Goal: Task Accomplishment & Management: Use online tool/utility

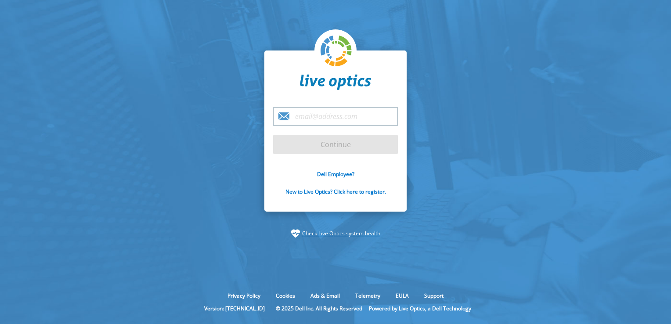
click at [306, 120] on input "email" at bounding box center [335, 116] width 125 height 19
click at [352, 125] on input "najwa.al" at bounding box center [335, 116] width 125 height 19
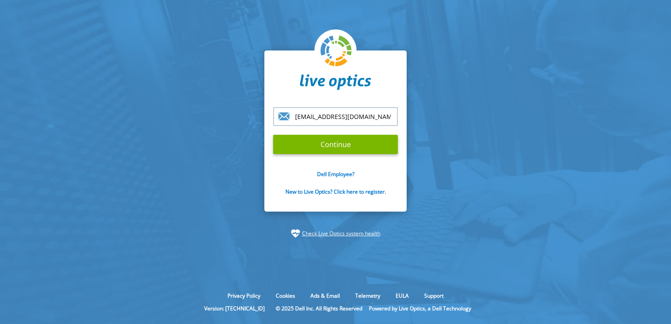
scroll to position [0, 4]
type input "[EMAIL_ADDRESS][DOMAIN_NAME]"
click at [358, 147] on input "Continue" at bounding box center [335, 144] width 125 height 19
click at [334, 146] on input "Continue" at bounding box center [335, 144] width 125 height 19
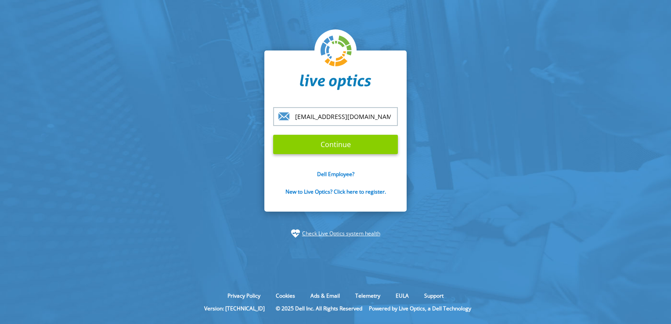
click at [318, 144] on input "Continue" at bounding box center [335, 144] width 125 height 19
click at [334, 145] on input "Continue" at bounding box center [335, 144] width 125 height 19
click at [334, 175] on link "Dell Employee?" at bounding box center [335, 173] width 37 height 7
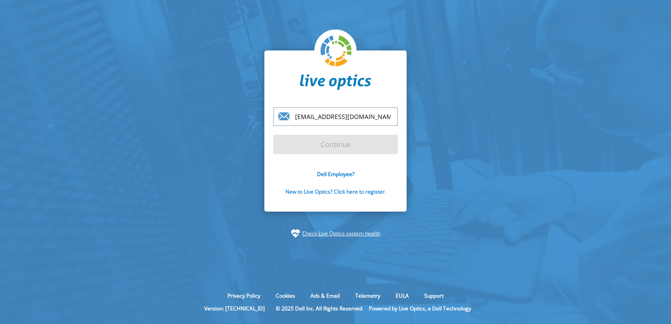
click at [357, 191] on link "New to Live Optics? Click here to register." at bounding box center [335, 191] width 101 height 7
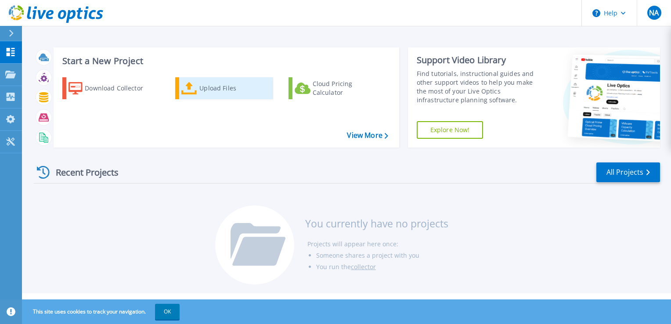
click at [206, 87] on div "Upload Files" at bounding box center [234, 88] width 70 height 18
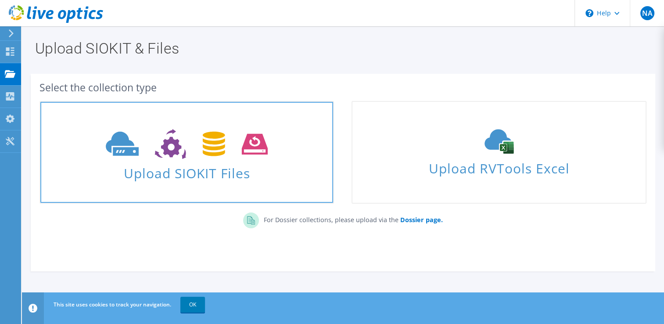
click at [194, 173] on span "Upload SIOKIT Files" at bounding box center [186, 170] width 293 height 19
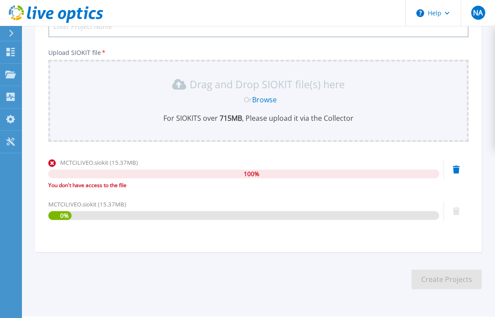
scroll to position [124, 0]
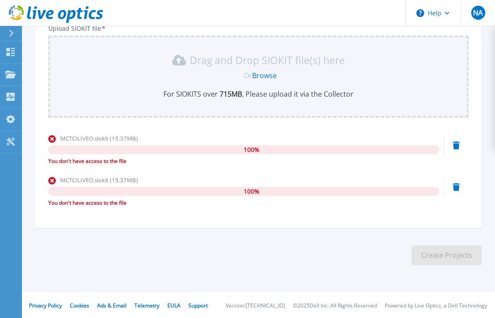
click at [156, 6] on header "Help NA End User [PERSON_NAME] [EMAIL_ADDRESS][DOMAIN_NAME] Oman Airports Manag…" at bounding box center [247, 13] width 495 height 26
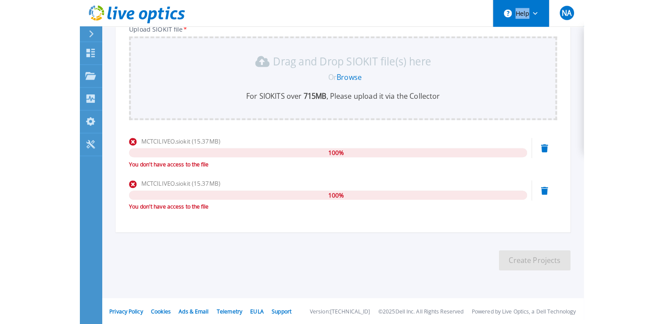
scroll to position [108, 0]
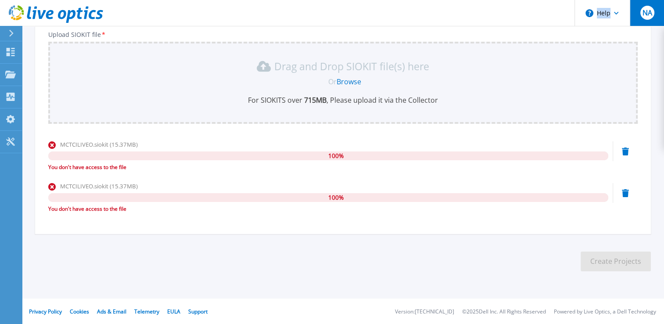
click at [645, 10] on span "NA" at bounding box center [647, 12] width 10 height 7
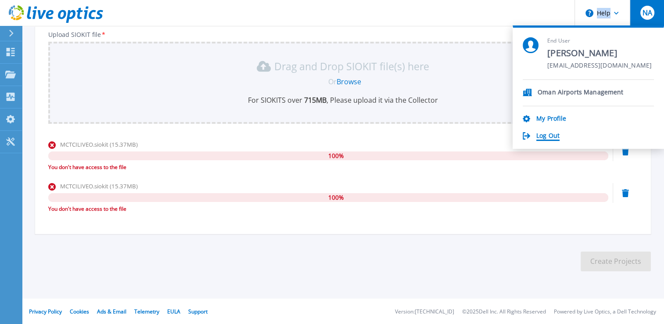
click at [545, 133] on link "Log Out" at bounding box center [547, 136] width 23 height 8
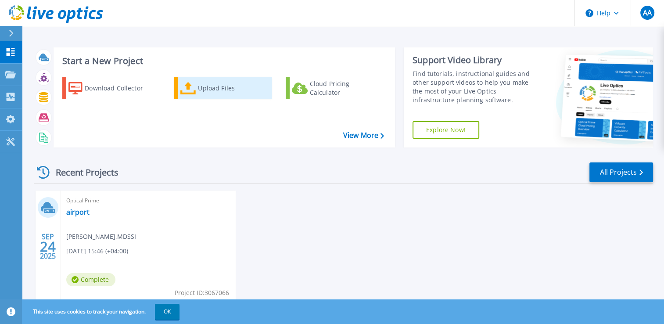
click at [206, 90] on div "Upload Files" at bounding box center [233, 88] width 70 height 18
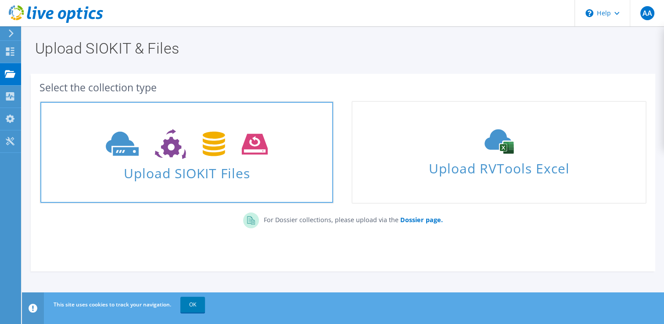
click at [171, 149] on icon at bounding box center [187, 144] width 162 height 30
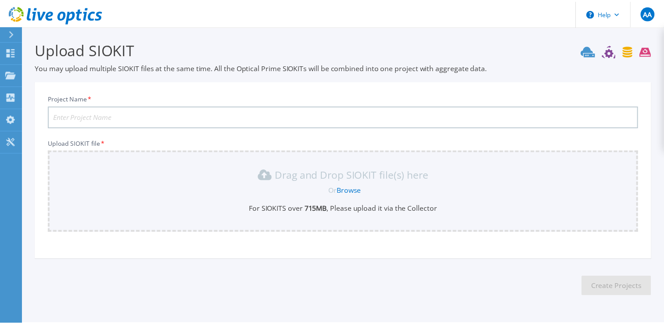
scroll to position [24, 0]
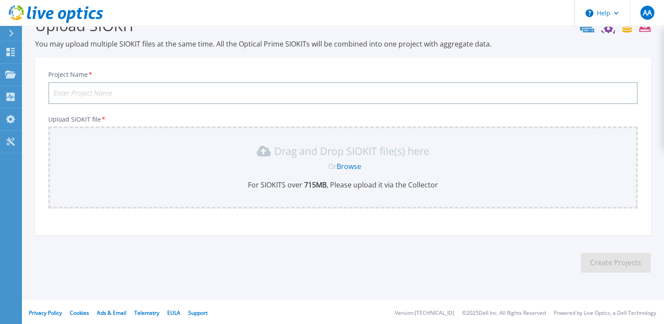
click at [344, 164] on link "Browse" at bounding box center [349, 167] width 25 height 10
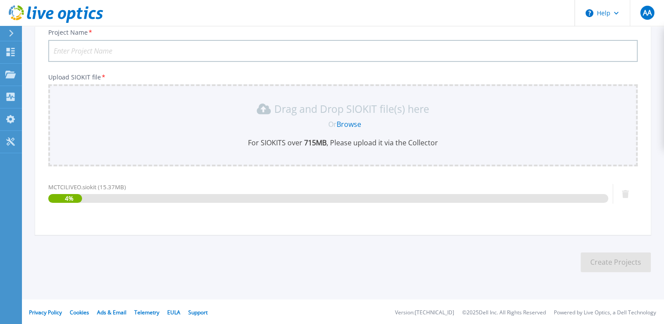
scroll to position [67, 0]
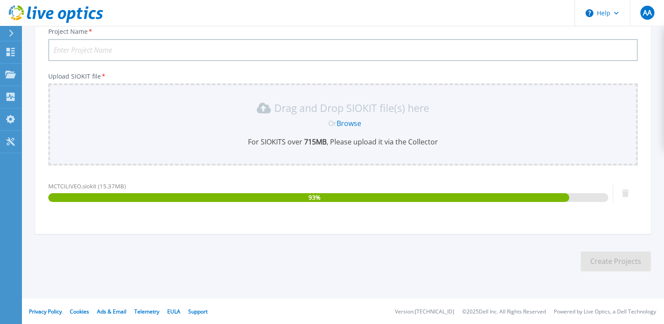
click at [126, 50] on input "Project Name *" at bounding box center [343, 50] width 590 height 22
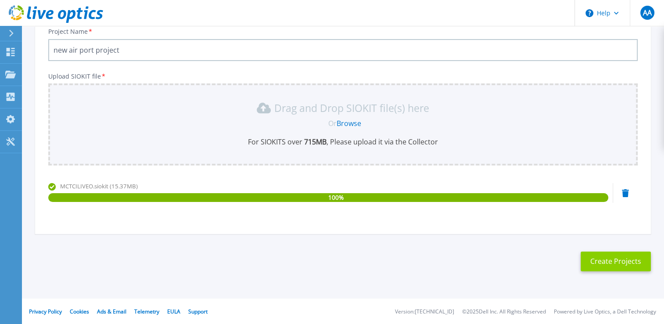
type input "new air port project"
click at [600, 262] on button "Create Projects" at bounding box center [616, 262] width 70 height 20
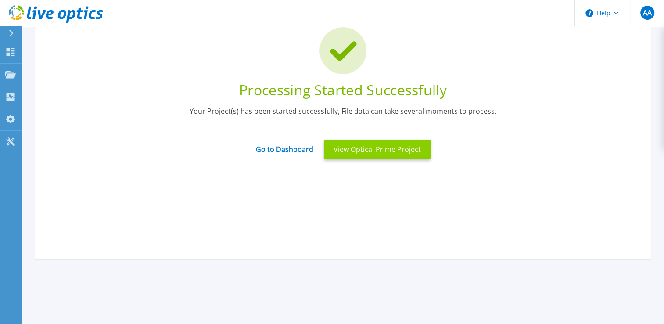
click at [392, 150] on button "View Optical Prime Project" at bounding box center [377, 150] width 107 height 20
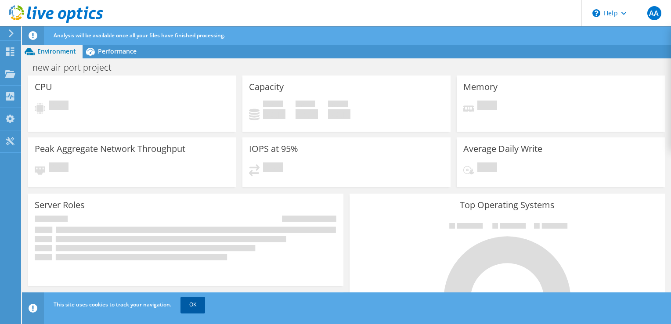
click at [195, 298] on link "OK" at bounding box center [192, 305] width 25 height 16
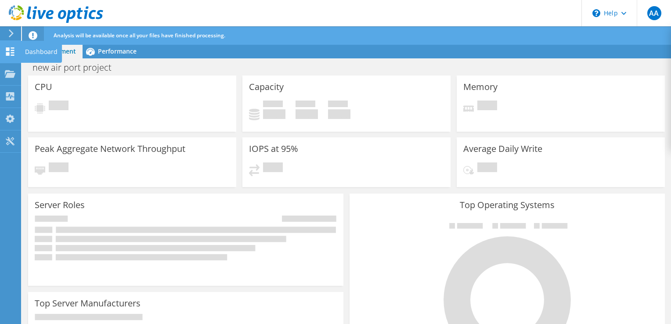
click at [11, 52] on use at bounding box center [10, 51] width 8 height 8
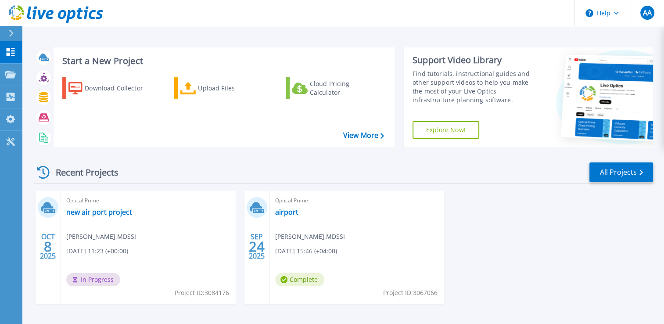
click at [47, 201] on icon at bounding box center [48, 208] width 14 height 14
click at [88, 244] on div "Optical Prime new air port project [PERSON_NAME] , MDSSI [DATE] 11:23 (+00:00) …" at bounding box center [148, 248] width 175 height 114
click at [88, 215] on link "new air port project" at bounding box center [99, 212] width 66 height 9
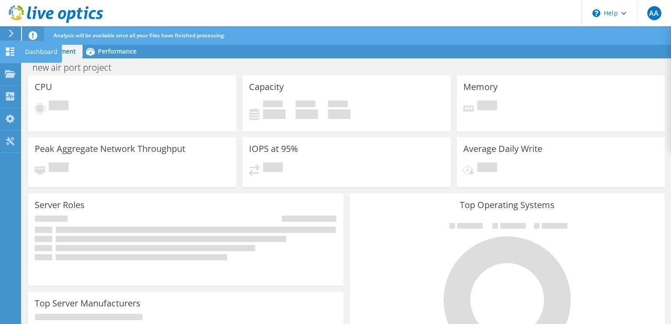
click at [12, 54] on icon at bounding box center [10, 51] width 11 height 8
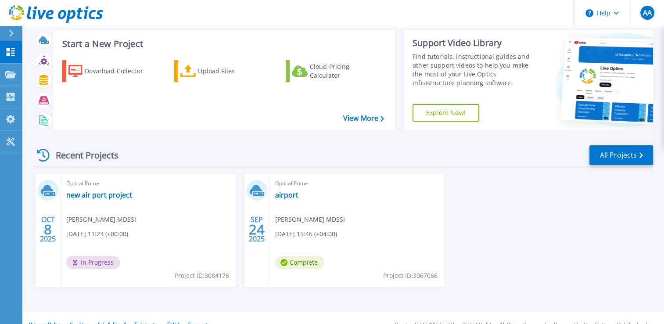
scroll to position [31, 0]
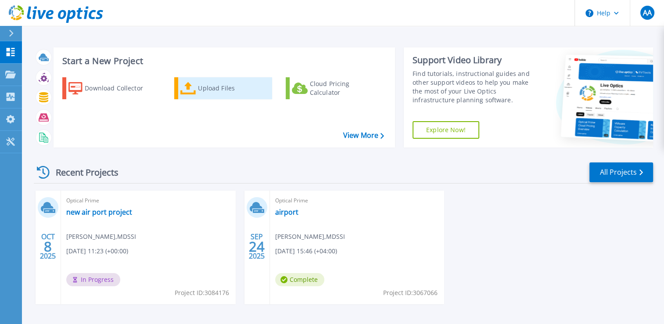
click at [206, 85] on div "Upload Files" at bounding box center [233, 88] width 70 height 18
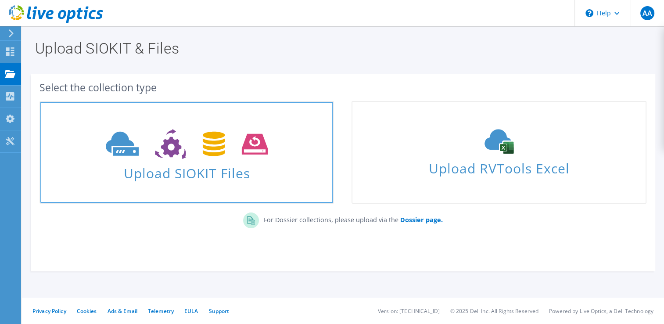
click at [172, 140] on use at bounding box center [187, 144] width 162 height 30
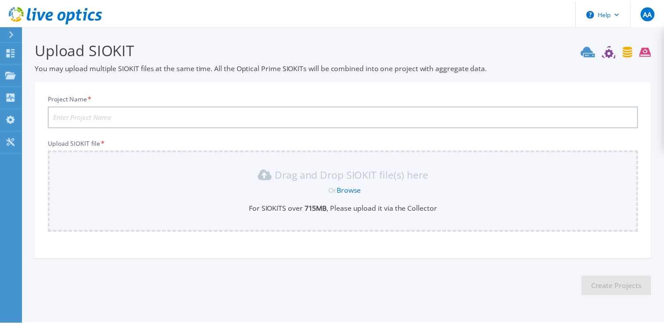
scroll to position [25, 0]
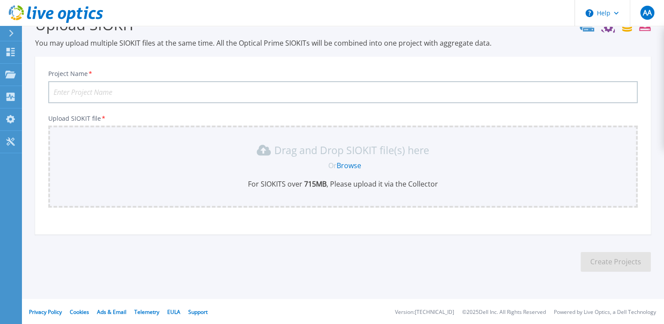
click at [347, 165] on link "Browse" at bounding box center [349, 166] width 25 height 10
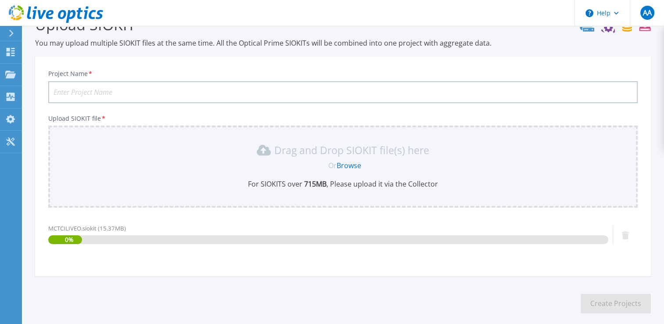
scroll to position [67, 0]
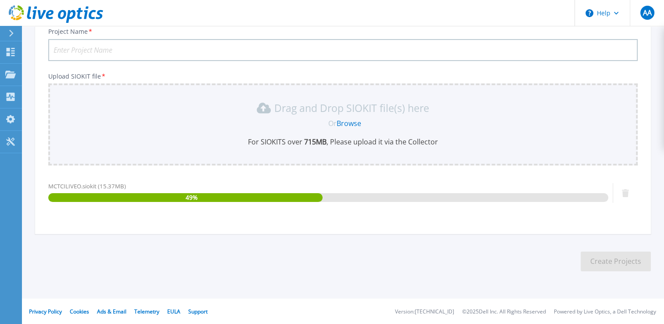
click at [115, 55] on input "Project Name *" at bounding box center [343, 50] width 590 height 22
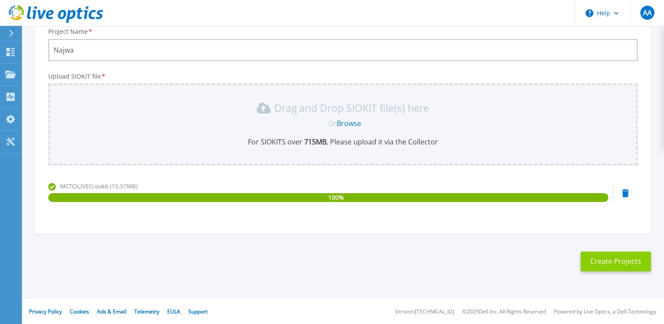
type input "Najwa"
click at [611, 262] on button "Create Projects" at bounding box center [616, 262] width 70 height 20
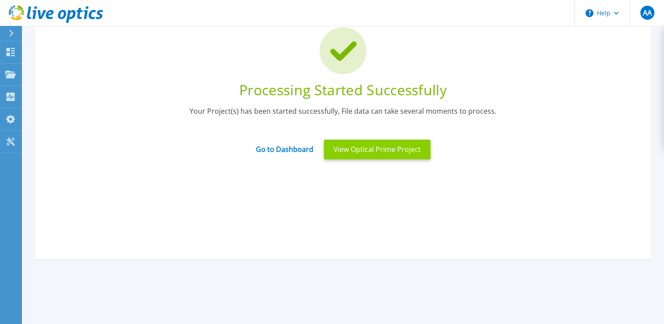
click at [354, 154] on button "View Optical Prime Project" at bounding box center [377, 150] width 107 height 20
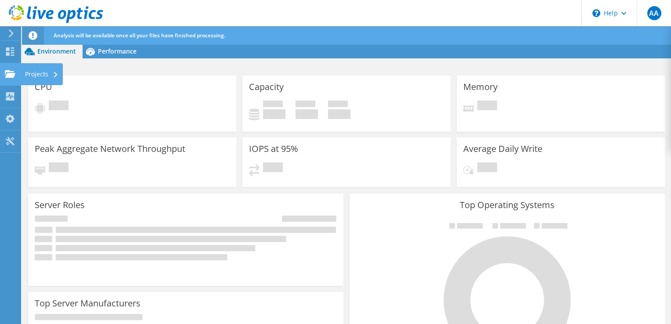
click at [9, 73] on use at bounding box center [10, 73] width 11 height 7
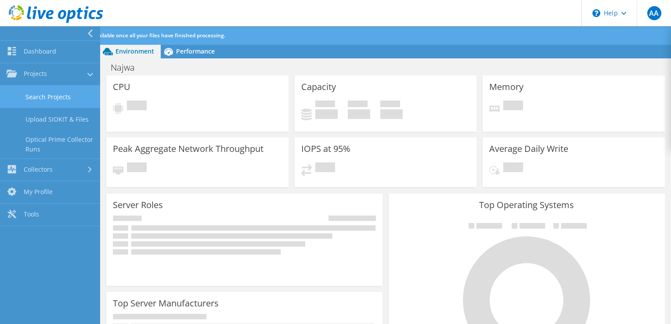
click at [38, 100] on link "Search Projects" at bounding box center [50, 97] width 100 height 22
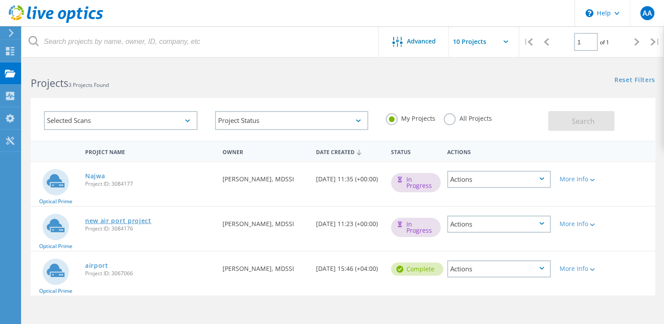
click at [103, 219] on link "new air port project" at bounding box center [118, 221] width 66 height 6
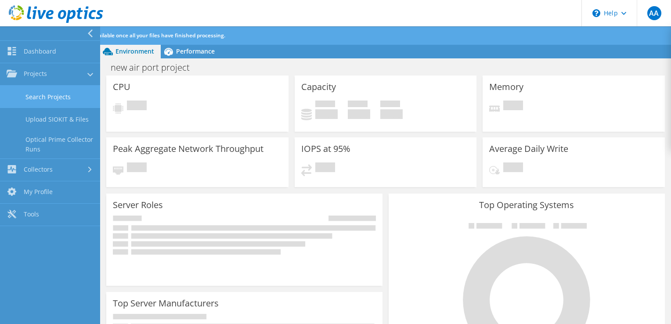
click at [39, 97] on link "Search Projects" at bounding box center [50, 97] width 100 height 22
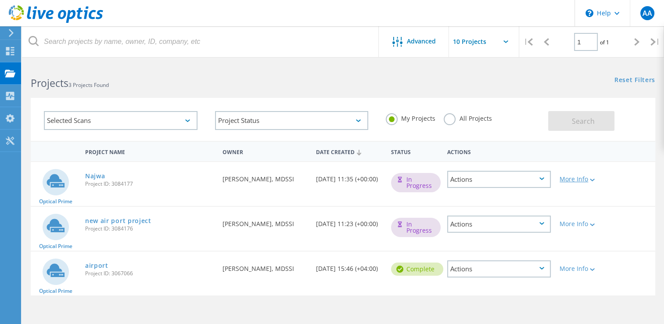
click at [586, 180] on div "More Info" at bounding box center [580, 179] width 41 height 6
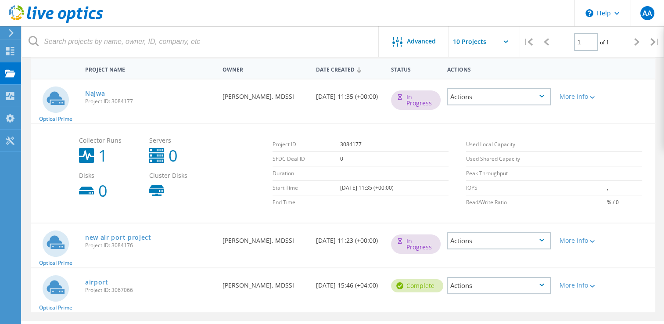
scroll to position [88, 0]
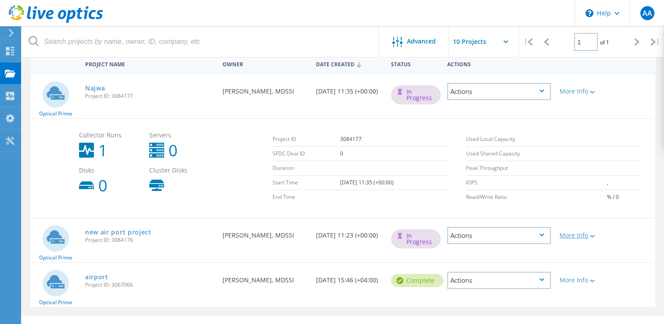
click at [590, 236] on div at bounding box center [591, 235] width 7 height 5
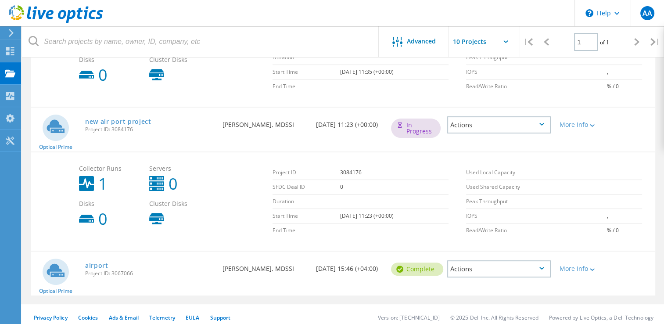
scroll to position [203, 0]
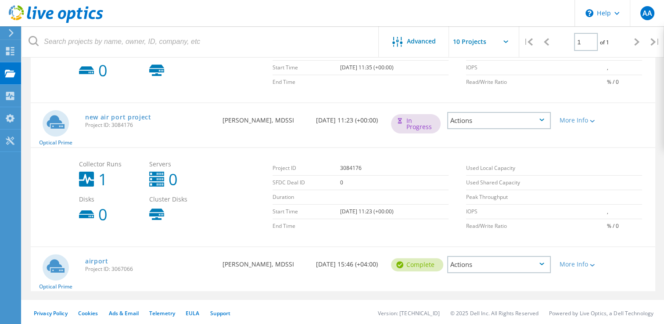
click at [52, 140] on span "Optical Prime" at bounding box center [55, 142] width 33 height 5
click at [15, 97] on icon at bounding box center [10, 96] width 11 height 8
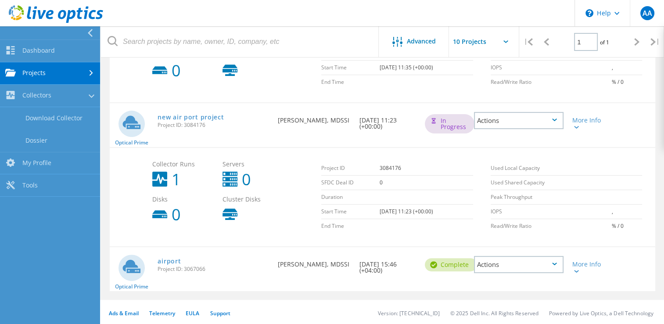
click at [40, 75] on link "Projects" at bounding box center [50, 73] width 100 height 22
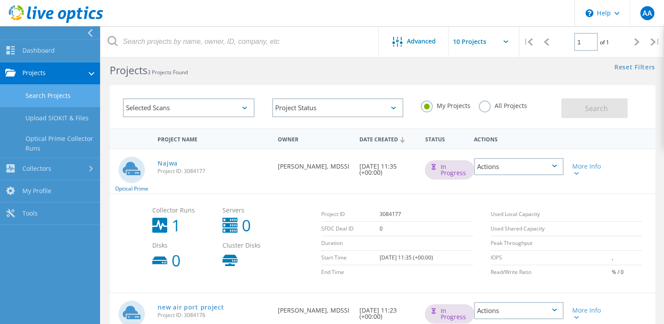
scroll to position [0, 0]
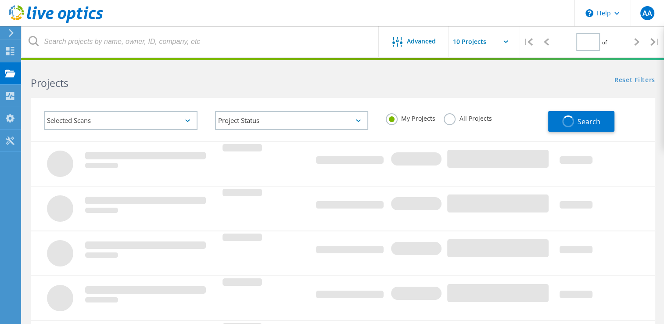
type input "1"
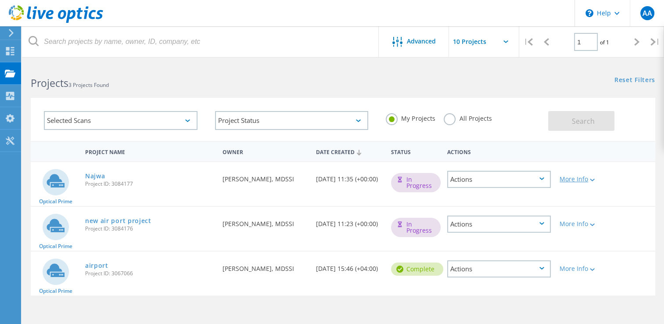
click at [584, 179] on div "More Info" at bounding box center [580, 179] width 41 height 6
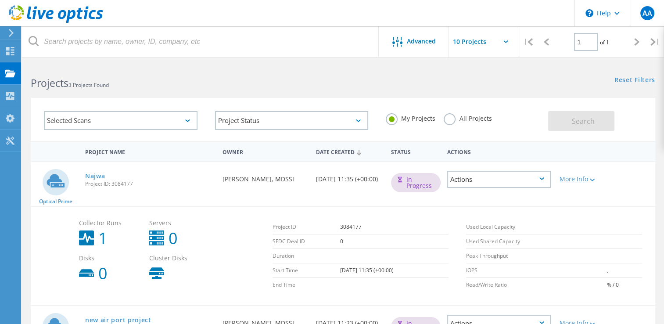
click at [593, 176] on lo-svg-helper at bounding box center [591, 179] width 7 height 7
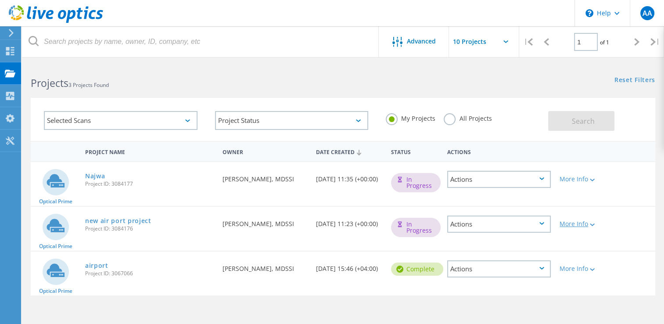
click at [586, 222] on div "More Info" at bounding box center [580, 224] width 41 height 6
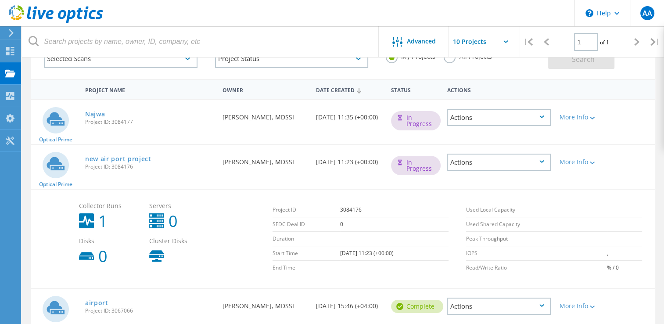
scroll to position [88, 0]
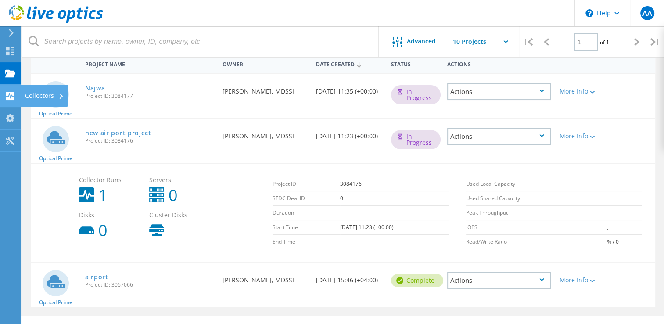
click at [5, 95] on icon at bounding box center [10, 96] width 11 height 8
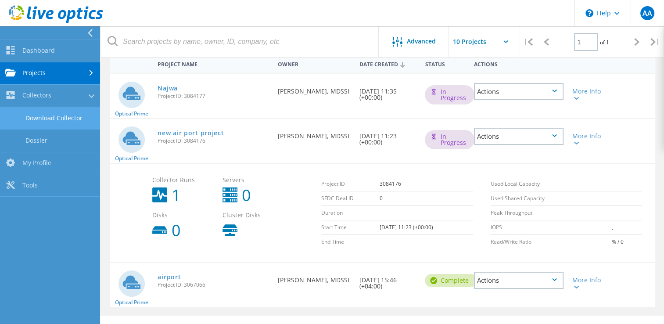
click at [42, 119] on link "Download Collector" at bounding box center [50, 118] width 100 height 22
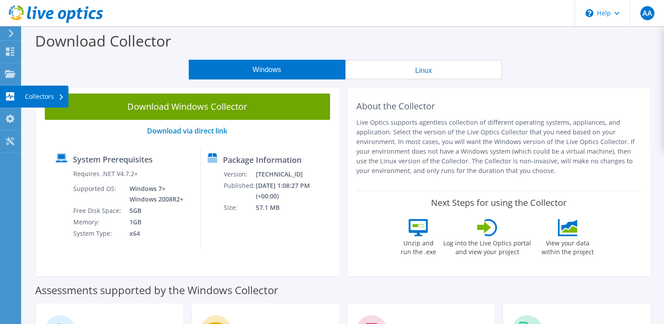
click at [9, 101] on div at bounding box center [10, 98] width 11 height 10
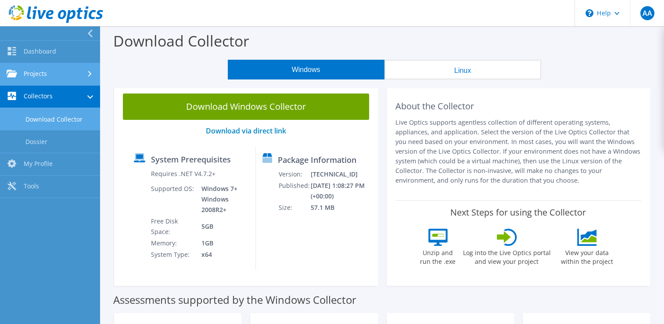
click at [45, 80] on link "Projects" at bounding box center [50, 74] width 100 height 22
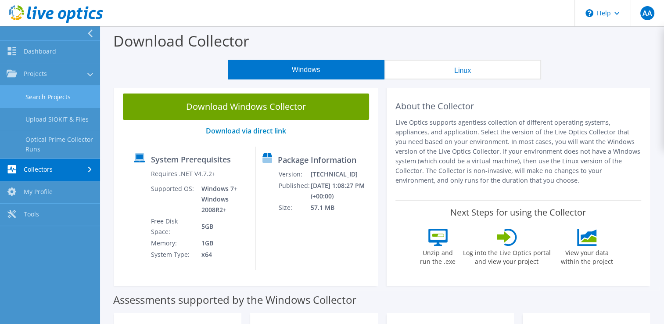
click at [43, 96] on link "Search Projects" at bounding box center [50, 97] width 100 height 22
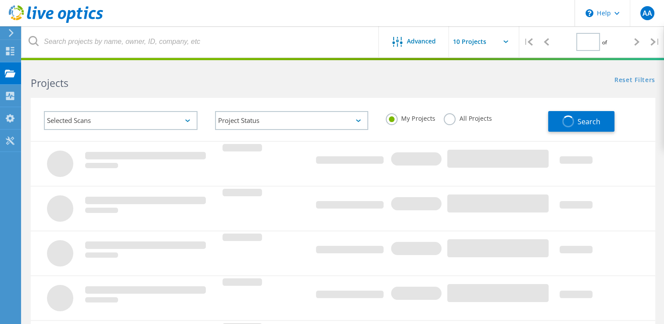
type input "1"
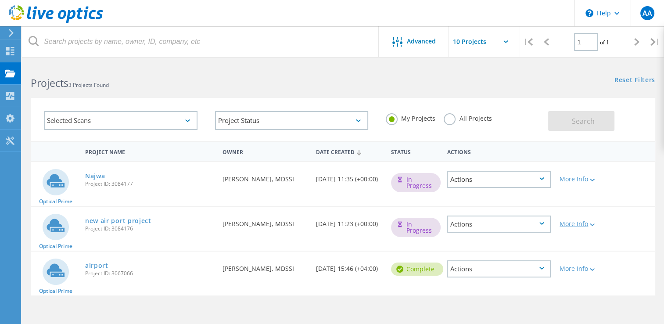
click at [586, 221] on div "More Info" at bounding box center [580, 224] width 41 height 6
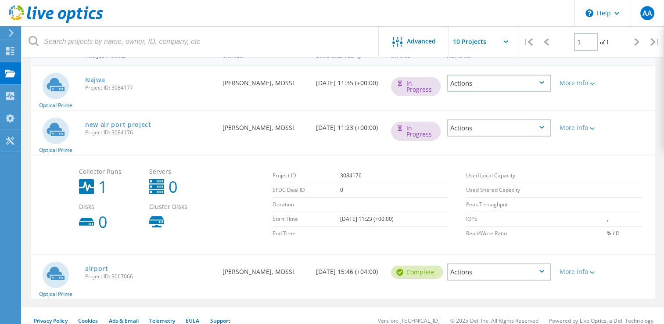
scroll to position [104, 0]
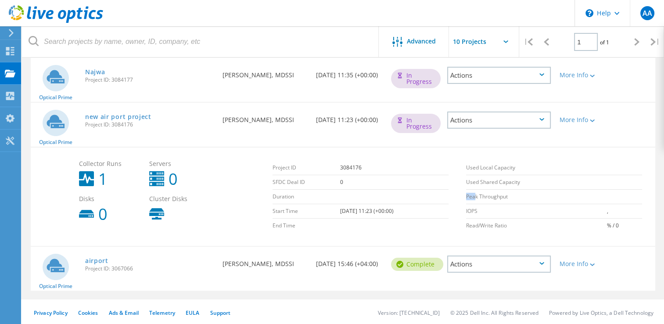
drag, startPoint x: 467, startPoint y: 197, endPoint x: 481, endPoint y: 197, distance: 14.5
click at [481, 197] on td "Peak Throughput" at bounding box center [536, 197] width 141 height 14
click at [103, 178] on b "1" at bounding box center [102, 179] width 9 height 16
click at [84, 178] on use at bounding box center [86, 178] width 15 height 15
click at [426, 41] on span "Advanced" at bounding box center [421, 41] width 29 height 6
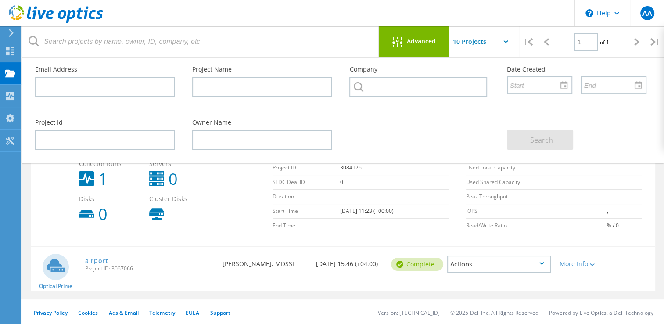
click at [426, 41] on span "Advanced" at bounding box center [421, 41] width 29 height 6
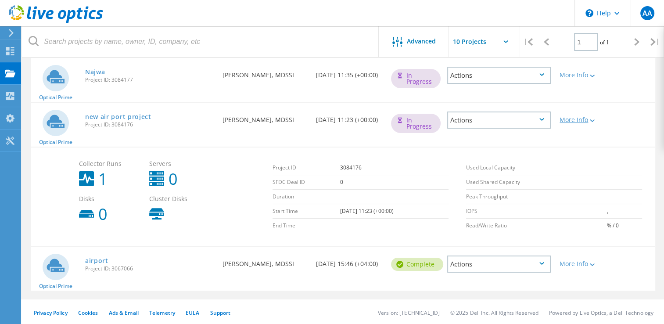
click at [581, 119] on div "More Info" at bounding box center [580, 120] width 41 height 6
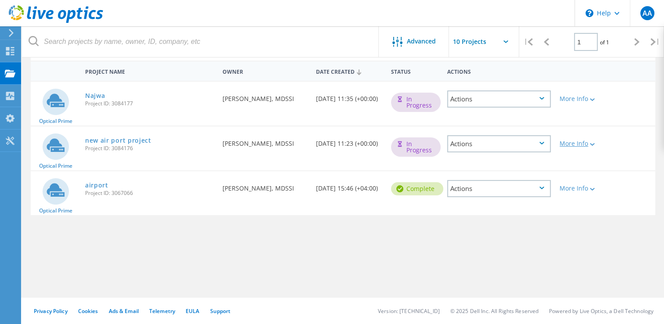
scroll to position [79, 0]
click at [581, 144] on div "More Info" at bounding box center [580, 144] width 41 height 6
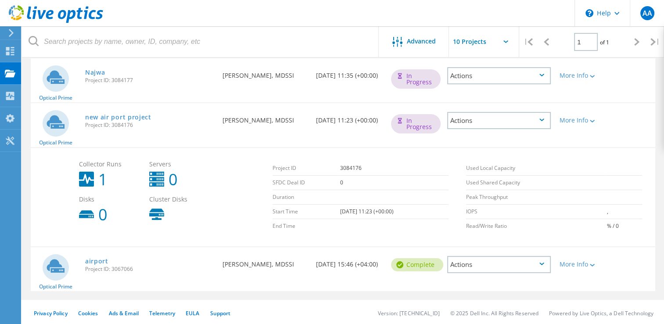
scroll to position [104, 0]
click at [93, 261] on link "airport" at bounding box center [96, 261] width 23 height 6
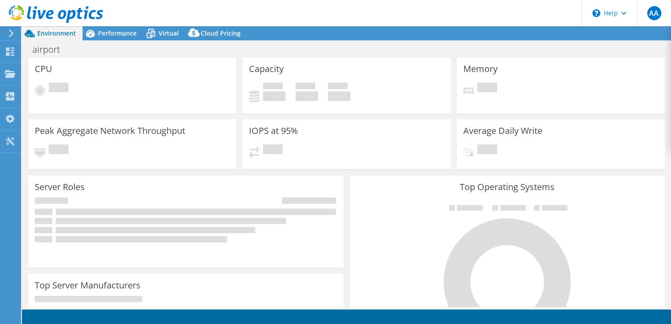
select select "USEast"
select select "USD"
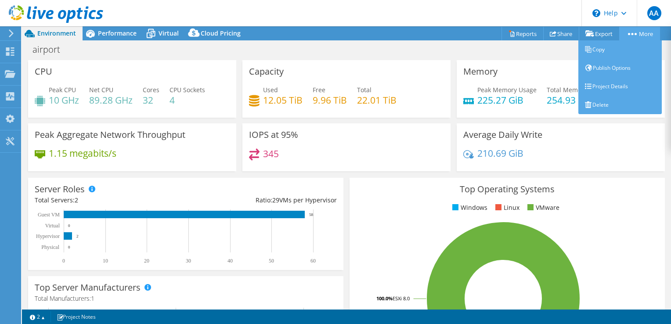
click at [630, 33] on icon at bounding box center [632, 34] width 9 height 2
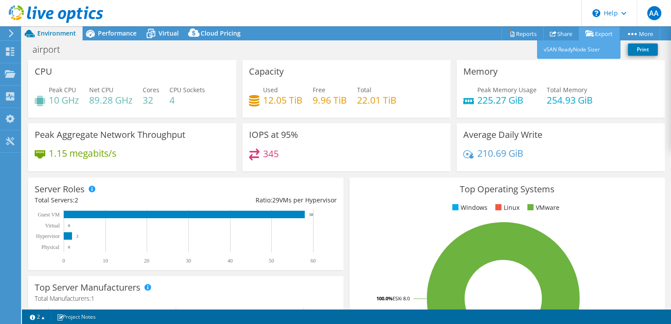
click at [592, 33] on link "Export" at bounding box center [599, 34] width 41 height 14
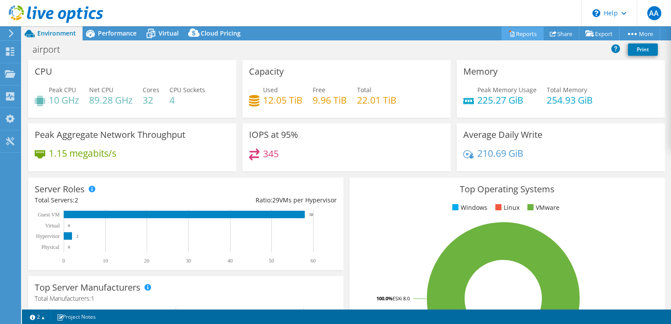
click at [521, 35] on link "Reports" at bounding box center [522, 34] width 42 height 14
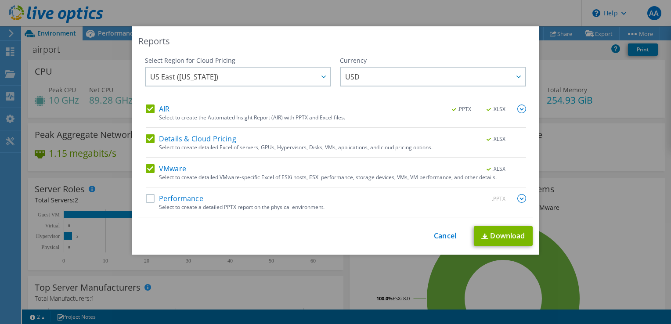
click at [174, 199] on label "Performance" at bounding box center [175, 198] width 58 height 9
click at [0, 0] on input "Performance" at bounding box center [0, 0] width 0 height 0
click at [487, 236] on link "Download" at bounding box center [503, 236] width 59 height 20
click at [411, 22] on div "Reports Select Region for Cloud Pricing Asia Pacific ([GEOGRAPHIC_DATA]) [GEOGR…" at bounding box center [335, 162] width 671 height 324
